Goal: Information Seeking & Learning: Find contact information

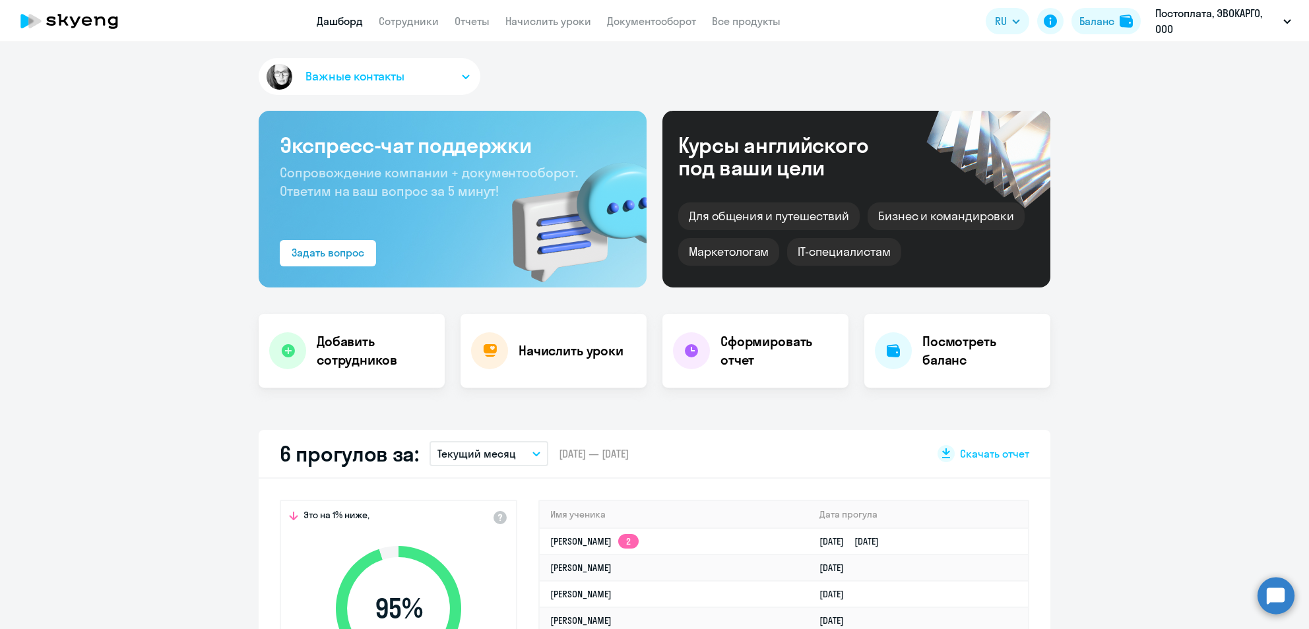
click at [340, 82] on span "Важные контакты" at bounding box center [354, 76] width 99 height 17
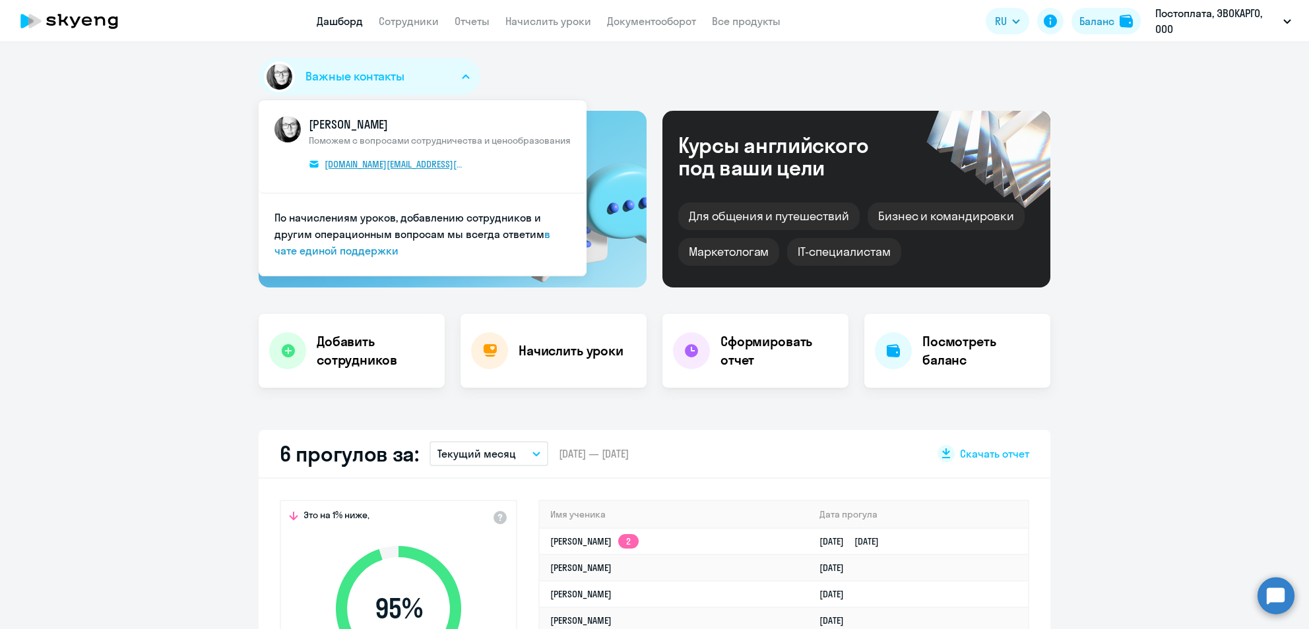
click at [352, 161] on span "[DOMAIN_NAME][EMAIL_ADDRESS][DOMAIN_NAME]" at bounding box center [394, 164] width 139 height 12
select select "30"
click at [357, 162] on span "[DOMAIN_NAME][EMAIL_ADDRESS][DOMAIN_NAME]" at bounding box center [394, 164] width 139 height 12
drag, startPoint x: 474, startPoint y: 162, endPoint x: 431, endPoint y: 174, distance: 44.7
click at [431, 174] on span "КАМ_Юлианна [PERSON_NAME] с вопросами сотрудничества и ценообразования [DOMAIN_…" at bounding box center [440, 146] width 262 height 61
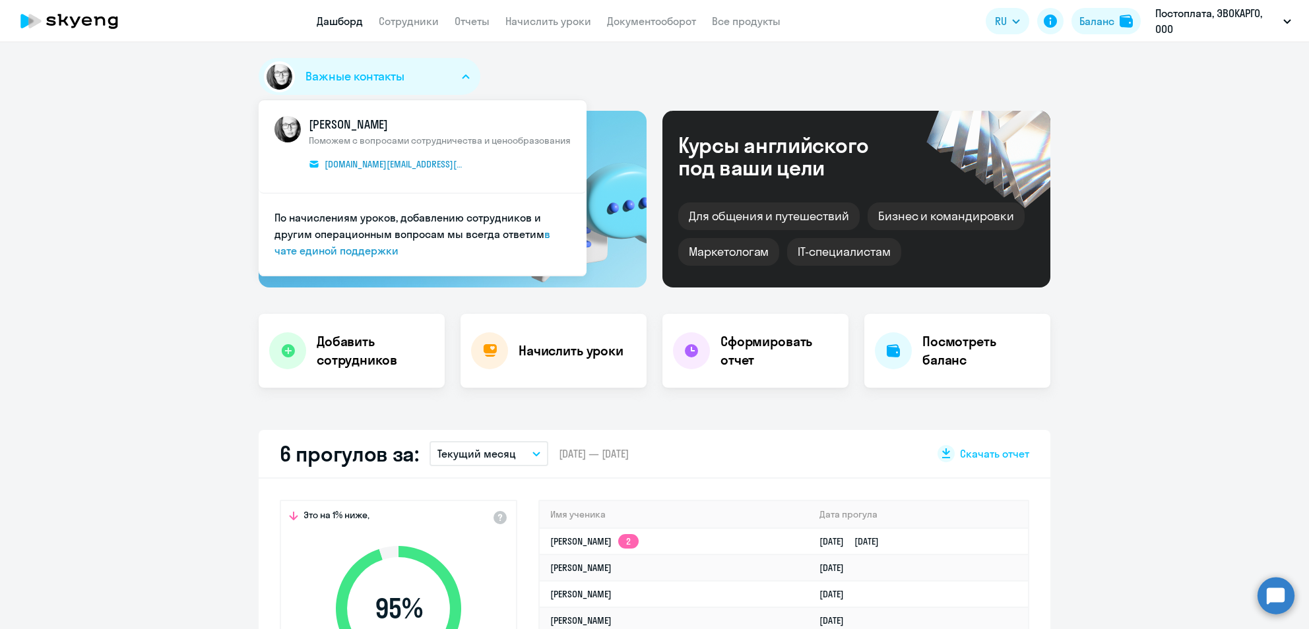
drag, startPoint x: 431, startPoint y: 174, endPoint x: 449, endPoint y: 187, distance: 22.2
click at [449, 187] on li "КАМ_Юлианна [PERSON_NAME] с вопросами сотрудничества и ценообразования [DOMAIN_…" at bounding box center [423, 147] width 328 height 94
drag, startPoint x: 457, startPoint y: 176, endPoint x: 307, endPoint y: 172, distance: 149.8
click at [309, 172] on span "КАМ_Юлианна [PERSON_NAME] с вопросами сотрудничества и ценообразования [DOMAIN_…" at bounding box center [440, 146] width 262 height 61
copy span "[DOMAIN_NAME][EMAIL_ADDRESS][DOMAIN_NAME]"
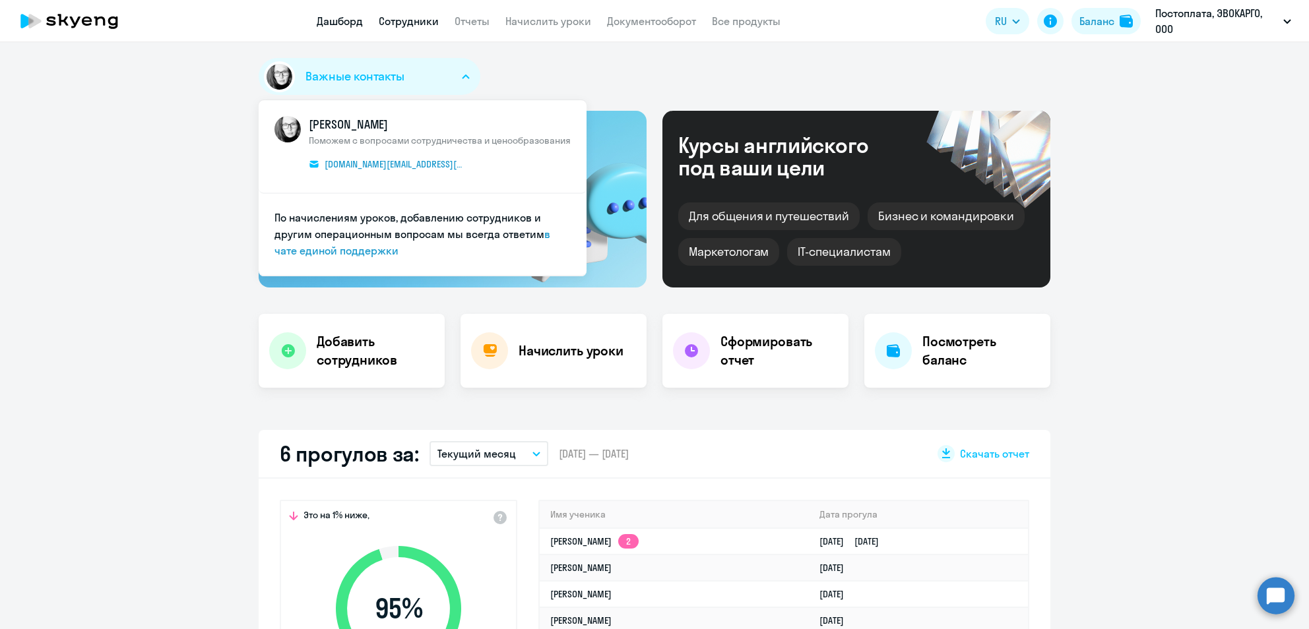
drag, startPoint x: 407, startPoint y: 28, endPoint x: 406, endPoint y: 15, distance: 13.2
click at [406, 15] on app-menu-item-link "Сотрудники" at bounding box center [409, 21] width 60 height 16
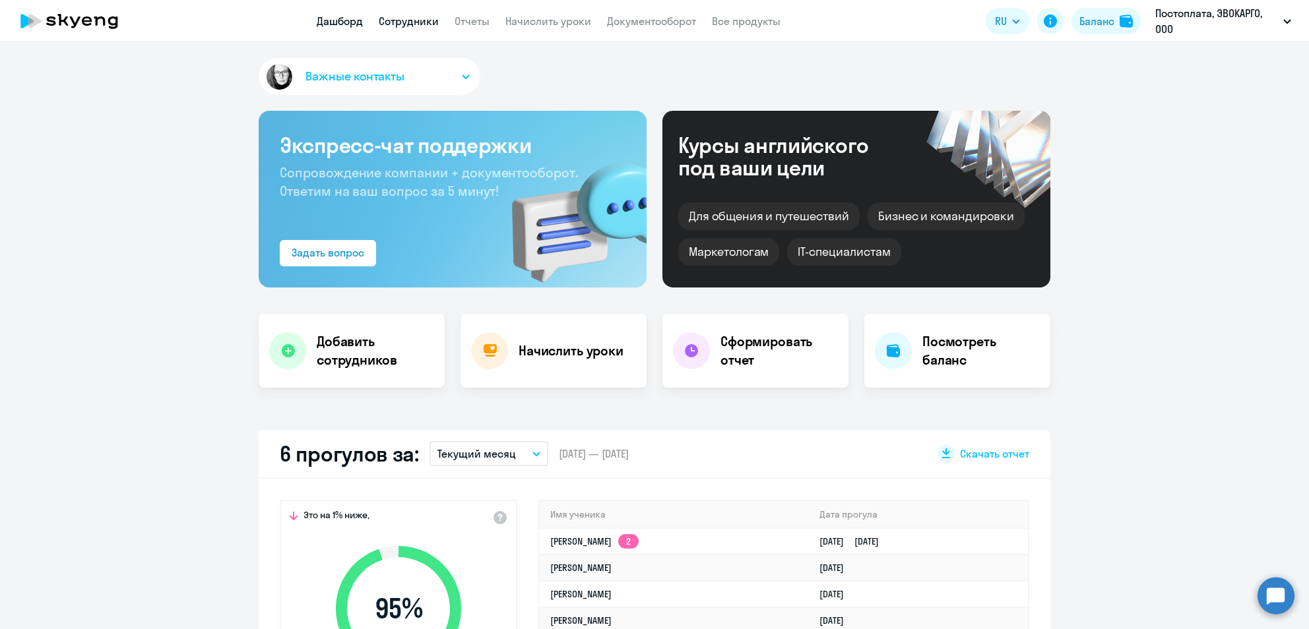
click at [406, 15] on link "Сотрудники" at bounding box center [409, 21] width 60 height 13
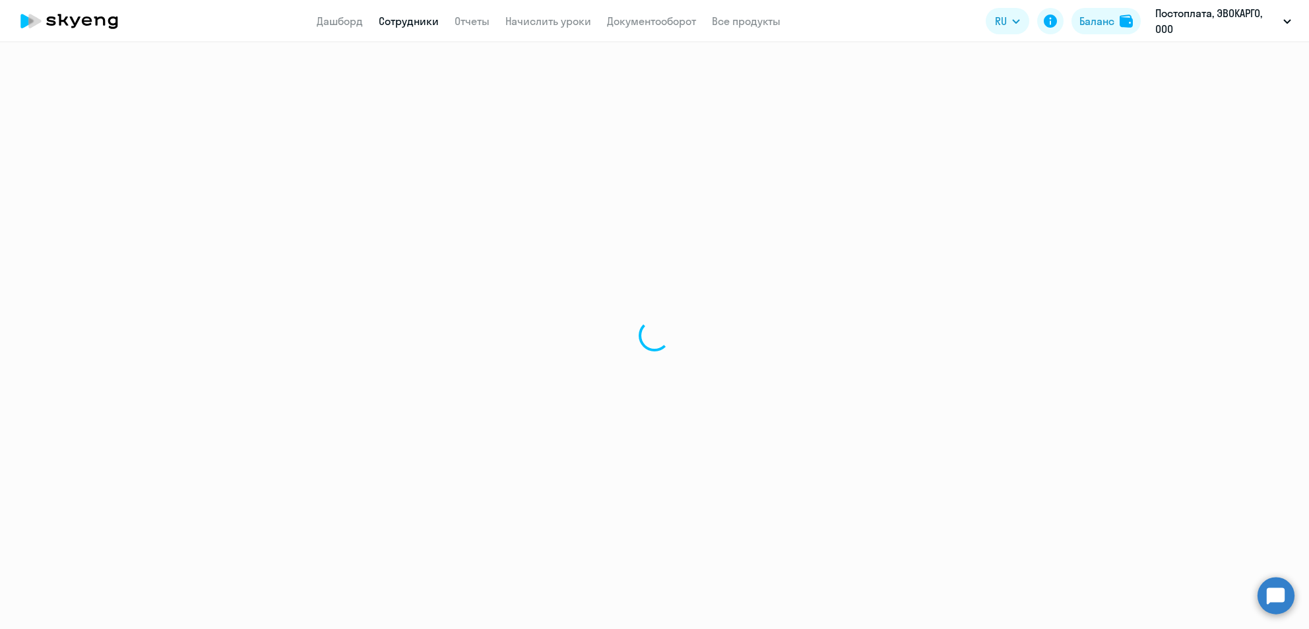
select select "30"
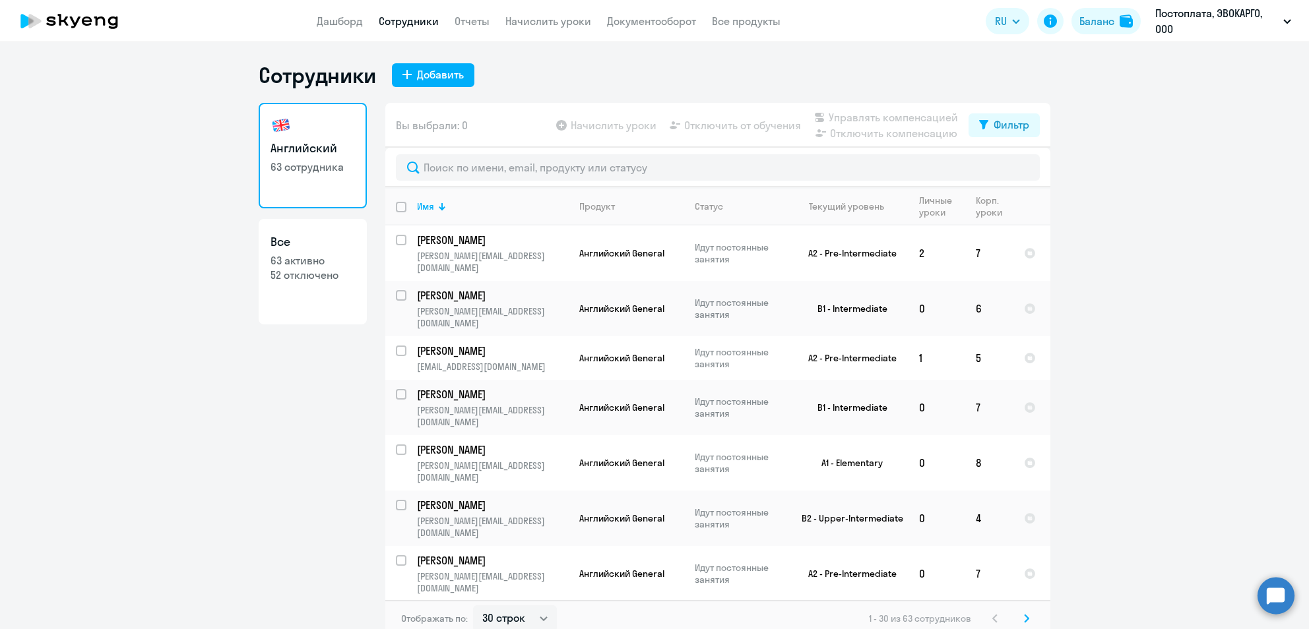
click at [302, 307] on link "Все 63 активно 52 отключено" at bounding box center [313, 272] width 108 height 106
select select "30"
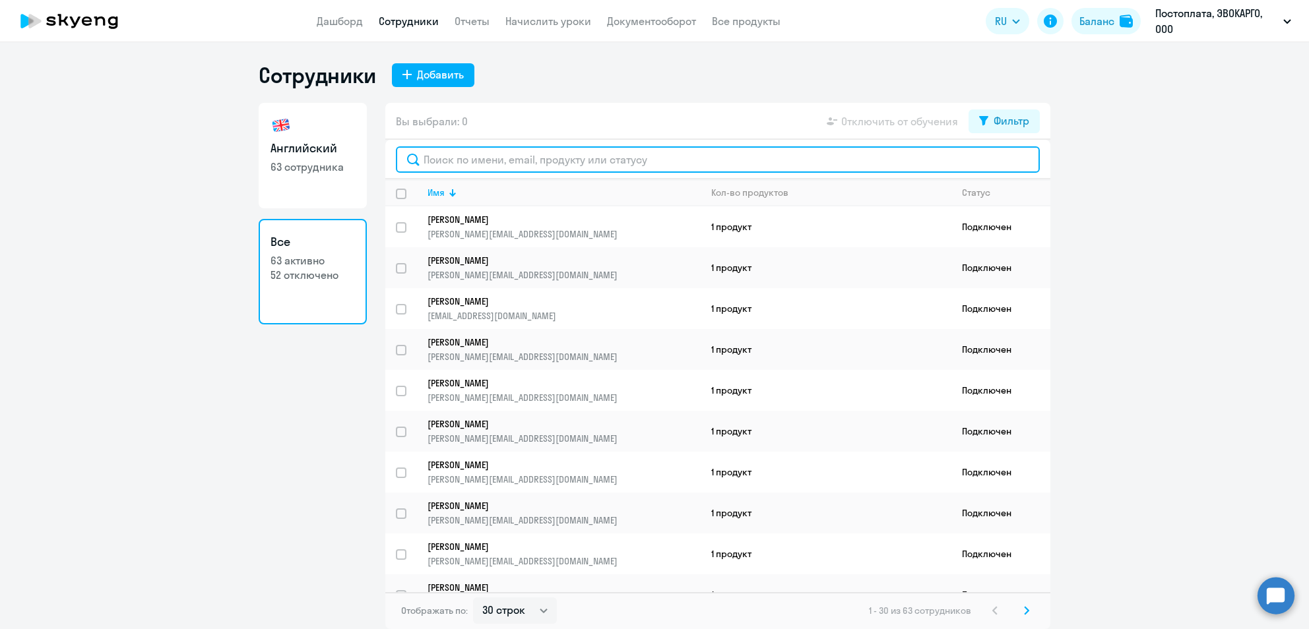
click at [486, 153] on input "text" at bounding box center [718, 159] width 644 height 26
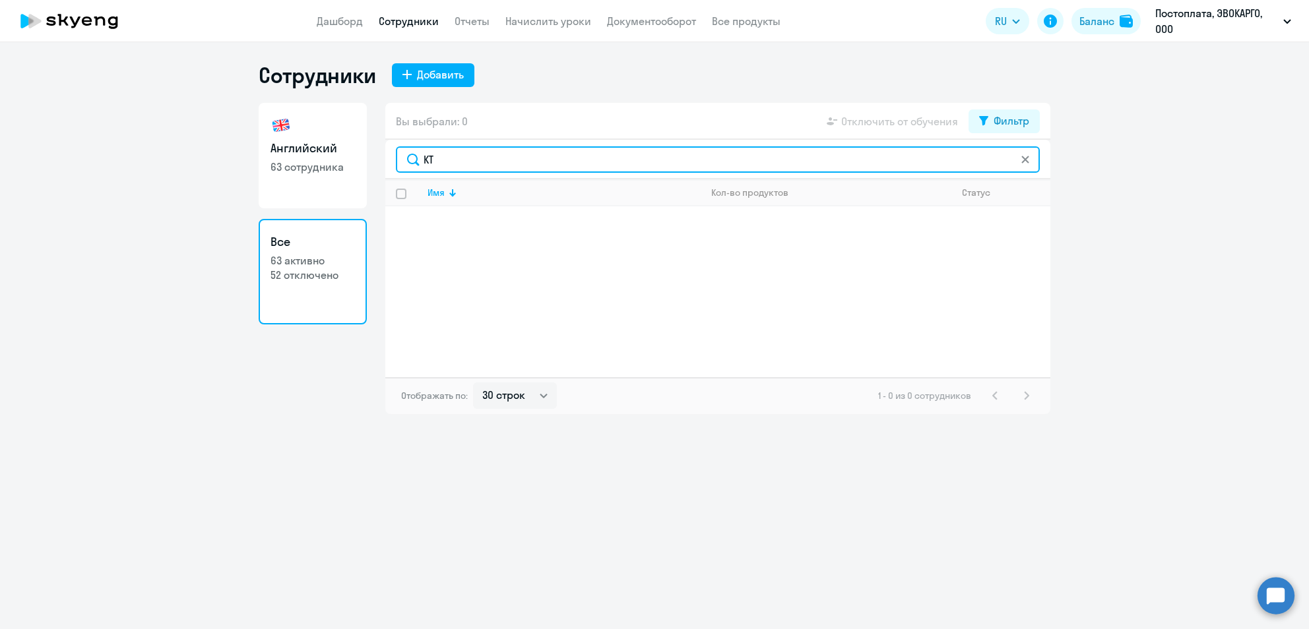
type input "K"
type input "лей"
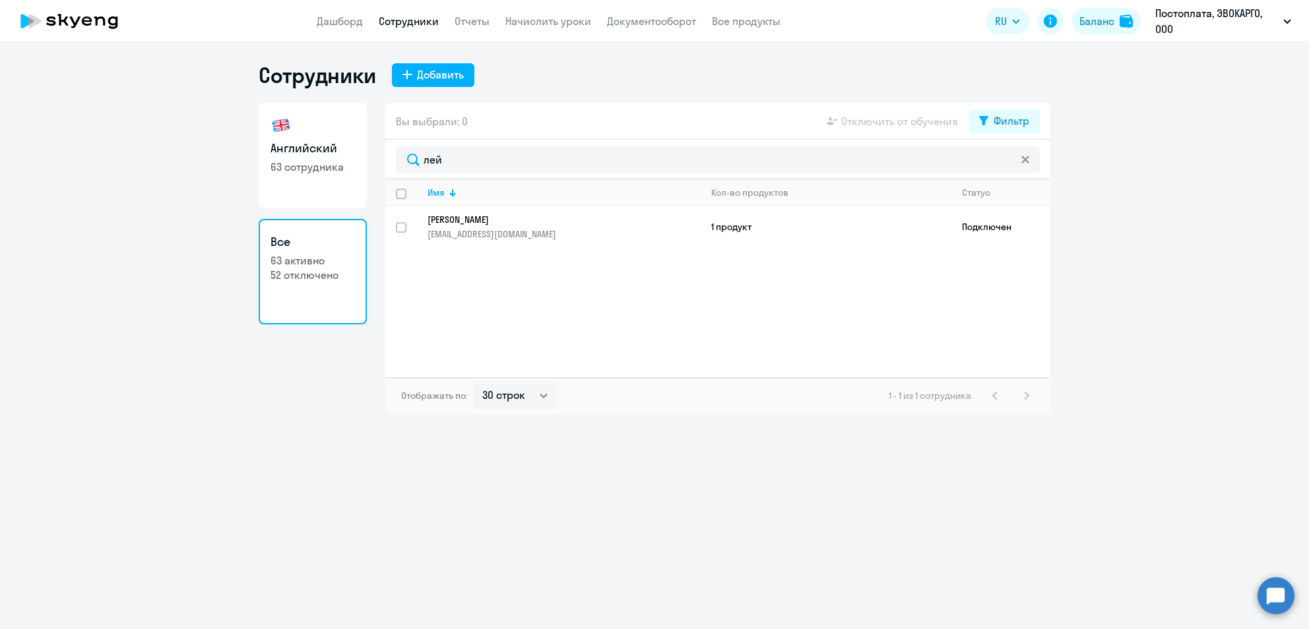
click at [287, 125] on img at bounding box center [280, 125] width 21 height 21
select select "30"
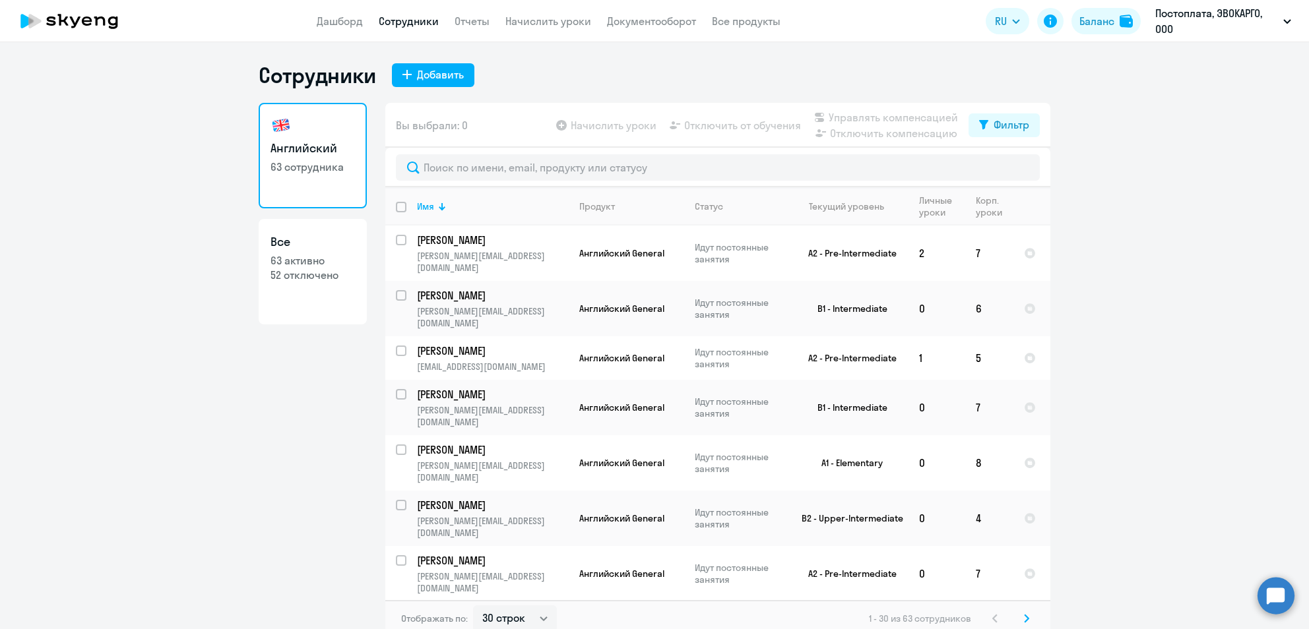
click at [853, 136] on app-table-action-button "Отключить компенсацию" at bounding box center [884, 133] width 146 height 16
click at [300, 268] on p "52 отключено" at bounding box center [312, 275] width 84 height 15
select select "30"
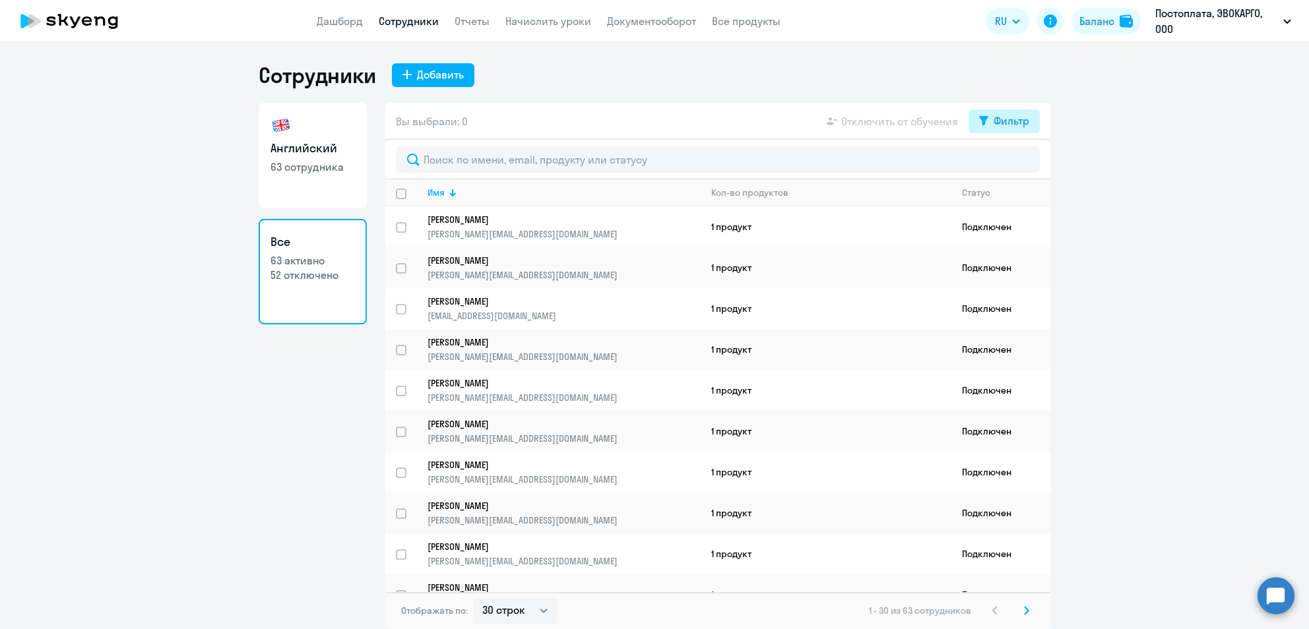
drag, startPoint x: 1003, startPoint y: 108, endPoint x: 1004, endPoint y: 119, distance: 10.6
click at [1004, 119] on div "Вы выбрали: 0 Отключить от обучения Фильтр" at bounding box center [717, 121] width 665 height 37
click at [1004, 119] on div "Фильтр" at bounding box center [1012, 121] width 36 height 16
click at [1018, 172] on ds-switcher at bounding box center [1018, 168] width 22 height 24
click at [1017, 162] on span at bounding box center [1018, 164] width 22 height 13
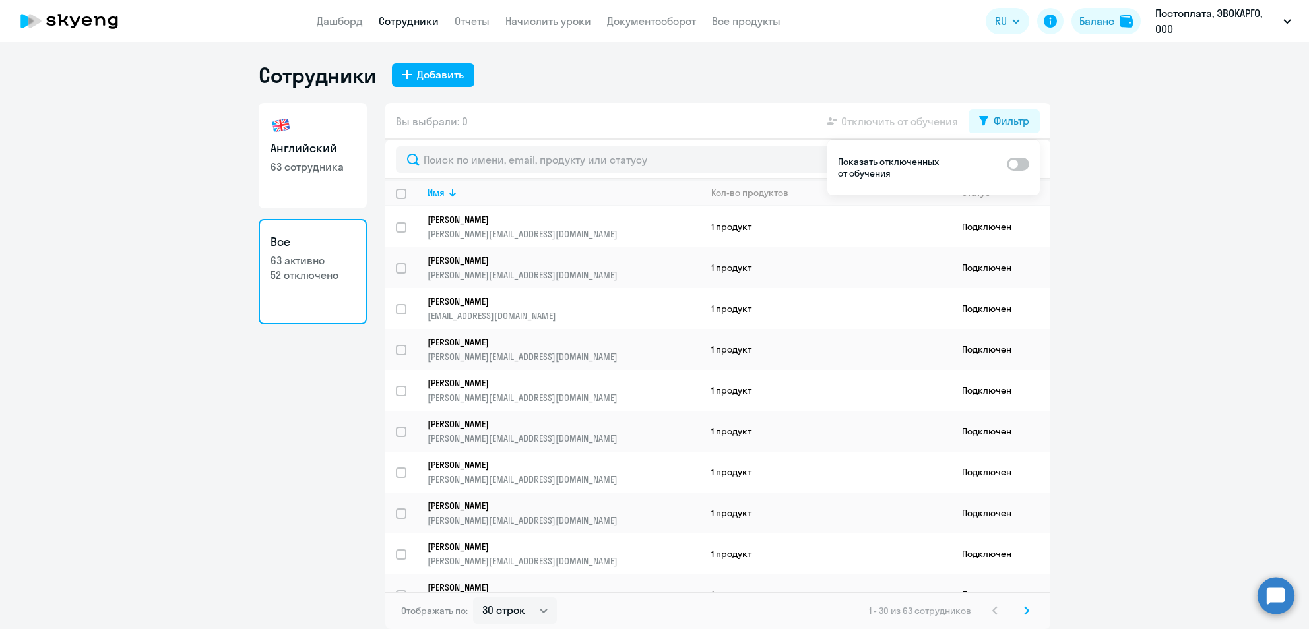
click at [1007, 164] on input "checkbox" at bounding box center [1006, 164] width 1 height 1
checkbox input "true"
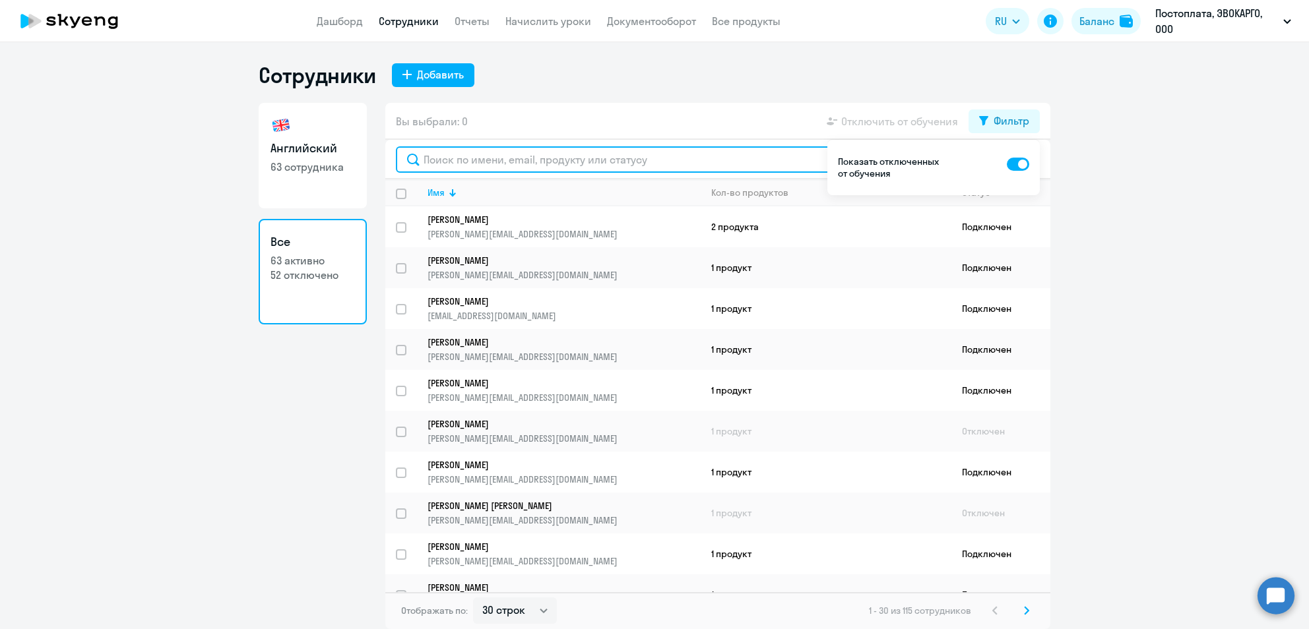
click at [709, 154] on input "text" at bounding box center [718, 159] width 644 height 26
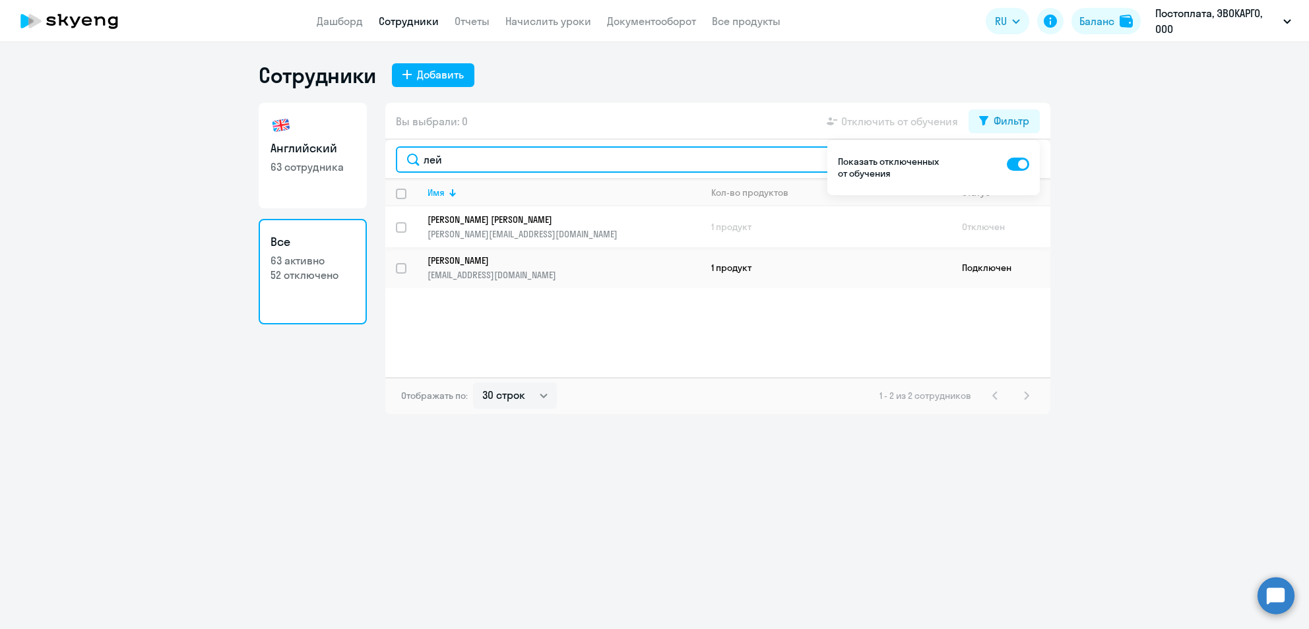
type input "лей"
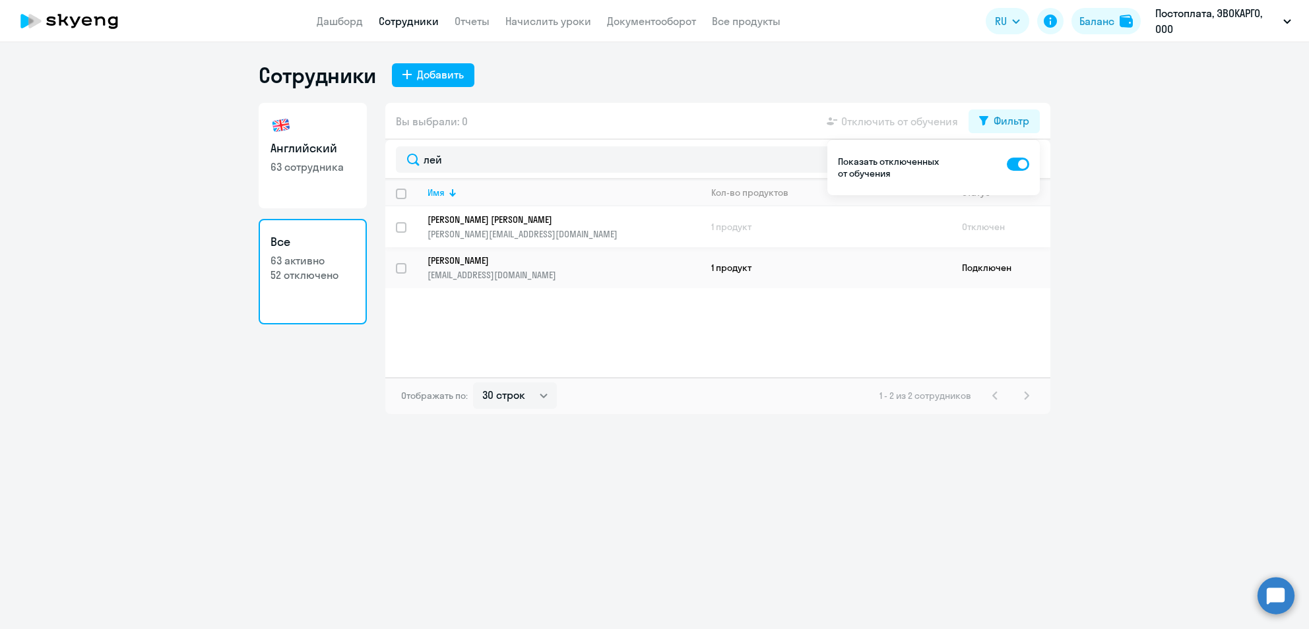
click at [620, 229] on p "[PERSON_NAME][EMAIL_ADDRESS][DOMAIN_NAME]" at bounding box center [564, 234] width 272 height 12
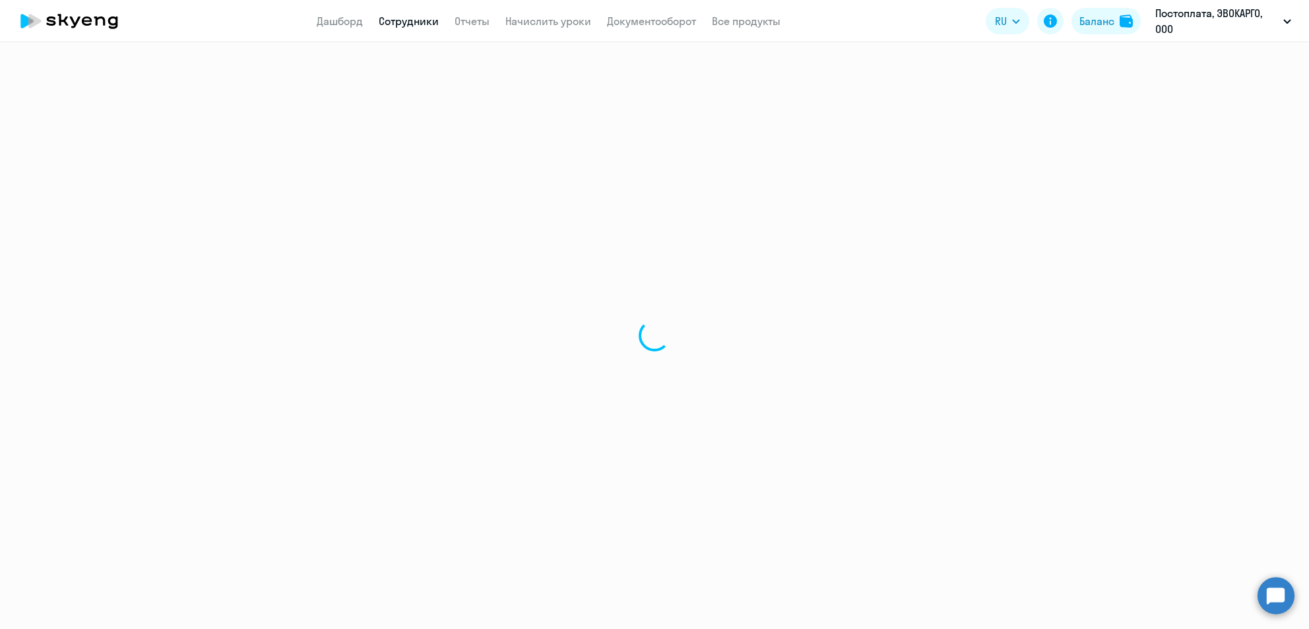
select select "english"
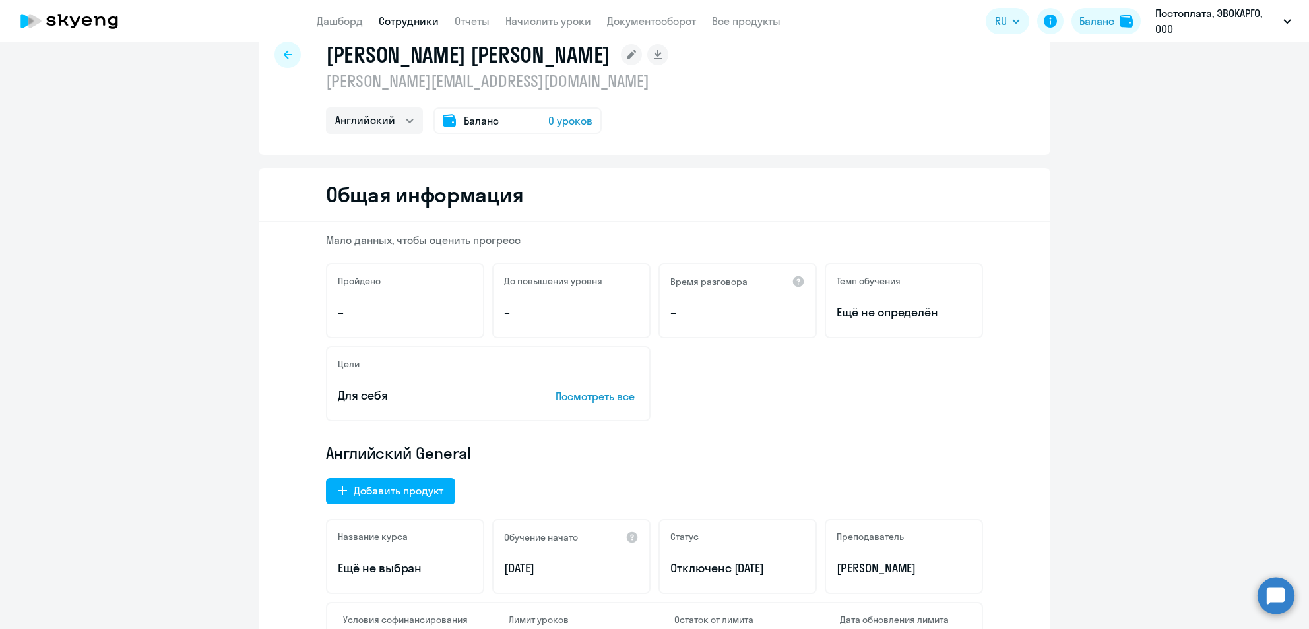
scroll to position [70, 0]
